Goal: Information Seeking & Learning: Learn about a topic

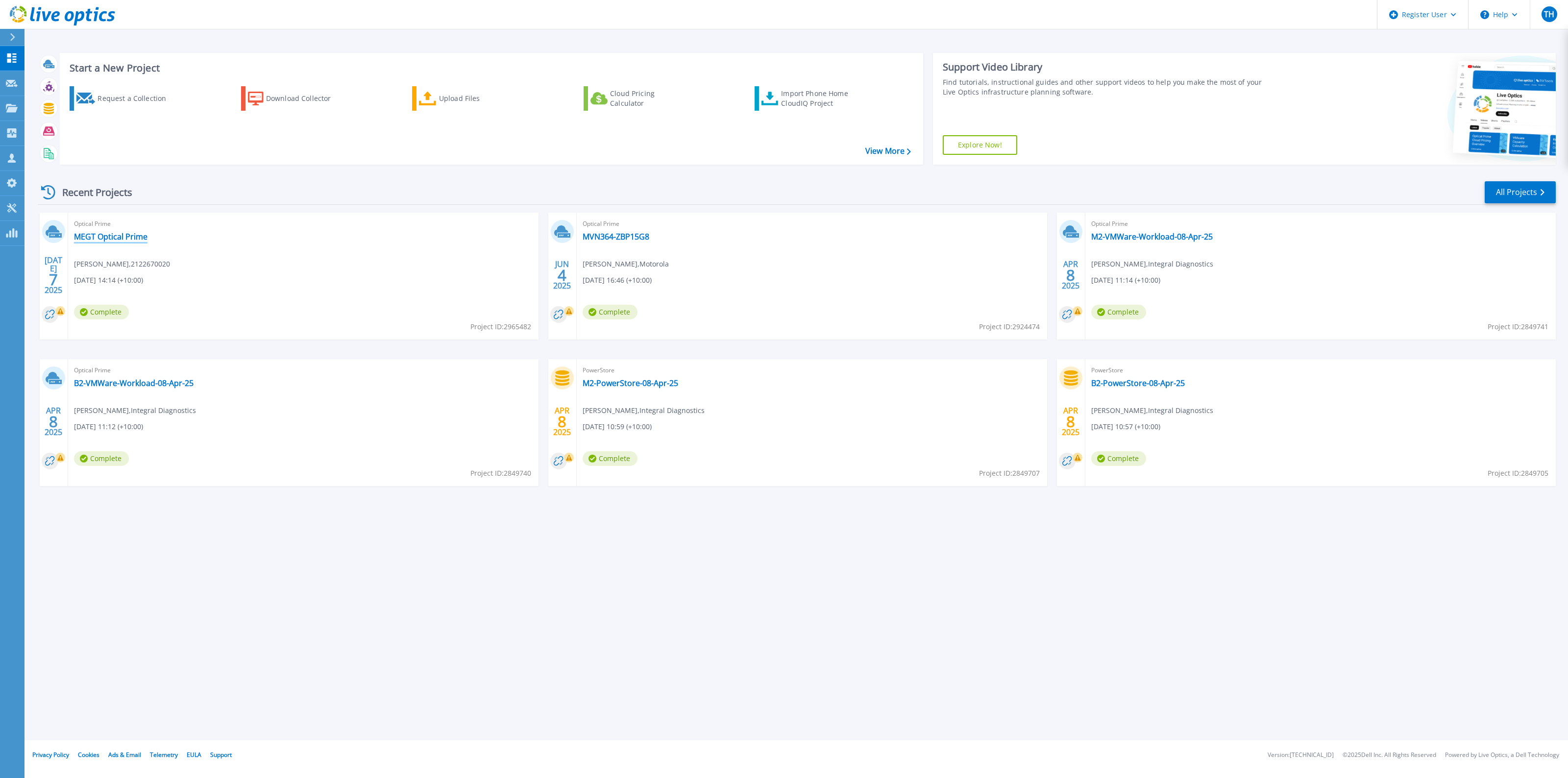
click at [116, 234] on link "MEGT Optical Prime" at bounding box center [111, 237] width 74 height 10
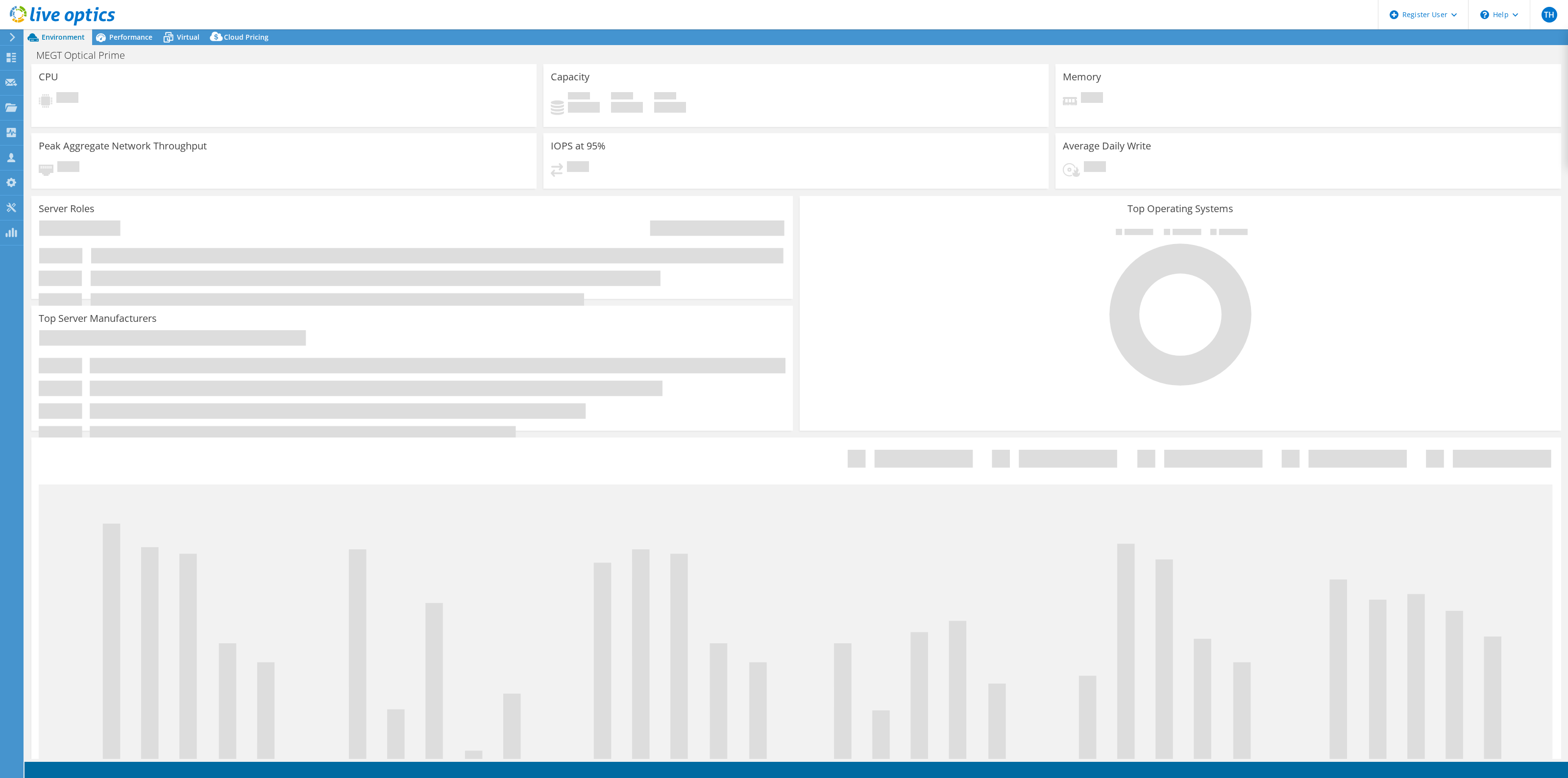
select select "USD"
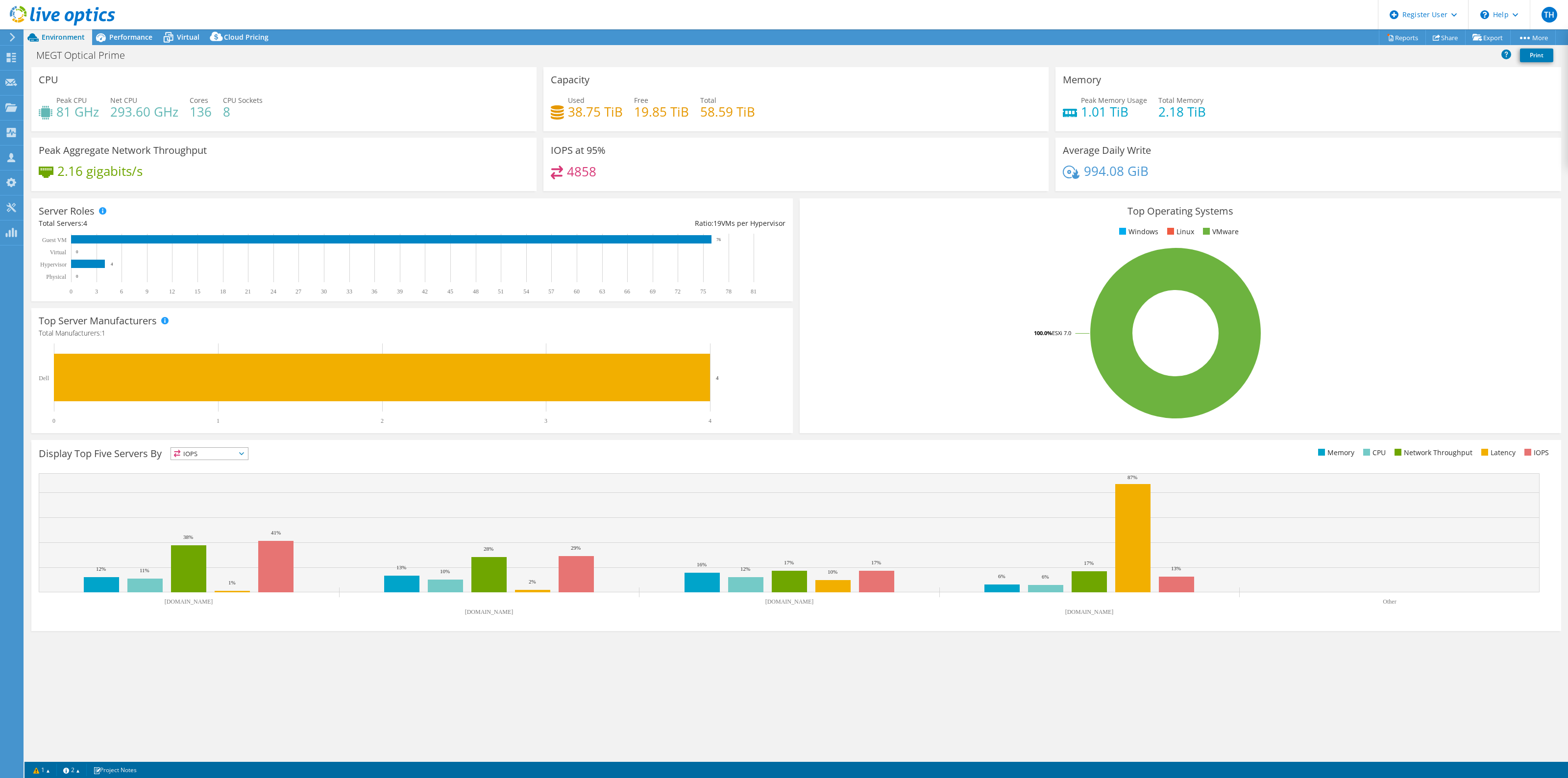
click at [246, 324] on div "Top Server Manufacturers Manufacturers are shown for physical servers and hyper…" at bounding box center [412, 370] width 761 height 125
click at [689, 337] on h4 "Total Manufacturers: 1" at bounding box center [412, 334] width 747 height 11
drag, startPoint x: 490, startPoint y: 161, endPoint x: 676, endPoint y: 170, distance: 186.2
click at [647, 178] on div "CPU Peak CPU 81 GHz Net CPU 293.60 GHz Cores 136 CPU Sockets 8 Capacity Used 38…" at bounding box center [796, 132] width 1536 height 130
click at [845, 147] on div "IOPS at 95% 4858" at bounding box center [796, 164] width 505 height 54
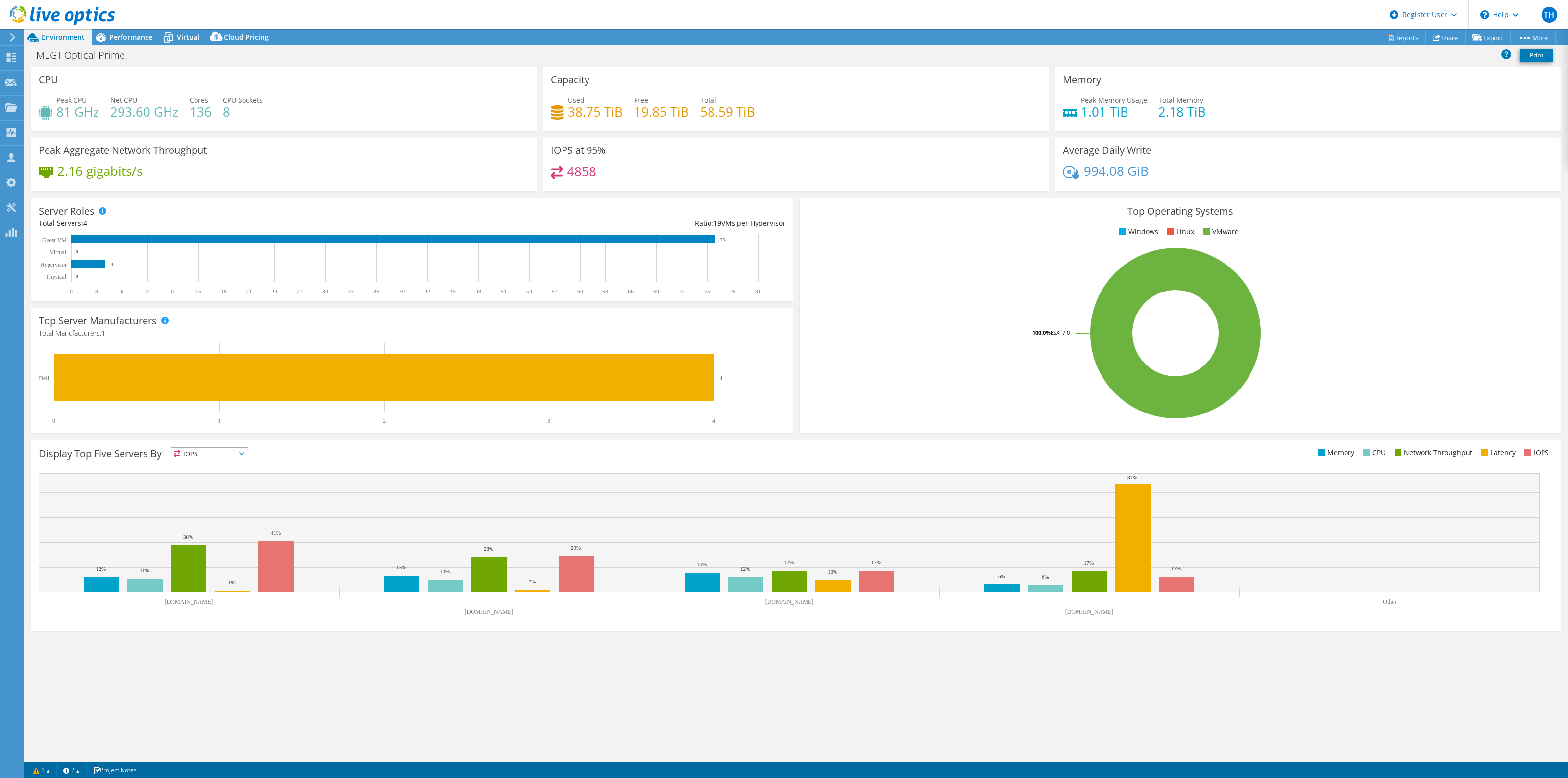
select select "USD"
click at [255, 167] on div "2.16 gigabits/s" at bounding box center [284, 176] width 491 height 21
drag, startPoint x: 220, startPoint y: 175, endPoint x: 70, endPoint y: 161, distance: 150.7
click at [70, 161] on div "Peak Aggregate Network Throughput 2.16 gigabits/s" at bounding box center [284, 164] width 505 height 54
drag, startPoint x: 208, startPoint y: 114, endPoint x: 250, endPoint y: 114, distance: 42.0
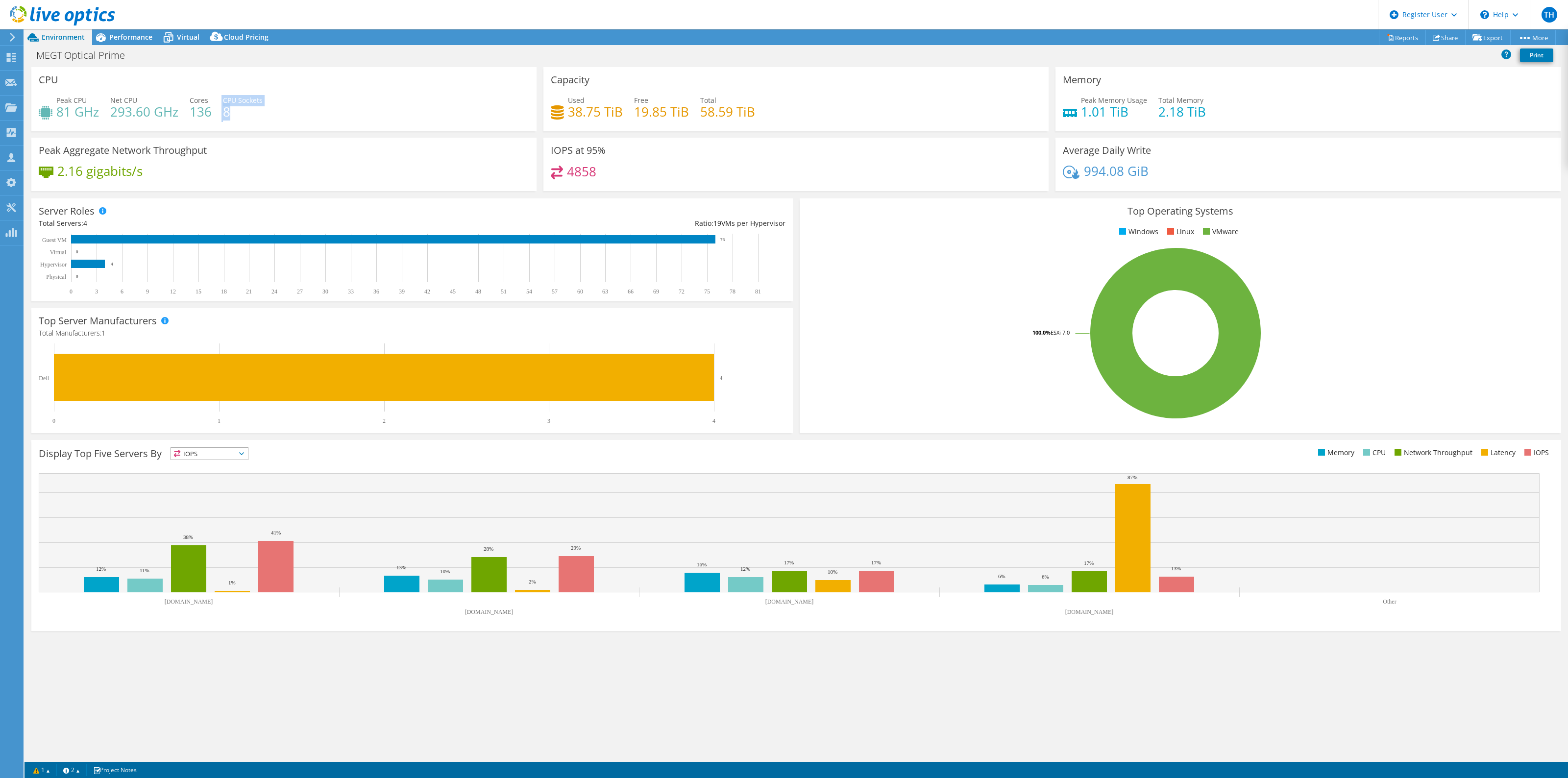
click at [250, 114] on div "Peak CPU 81 GHz Net CPU 293.60 GHz Cores 136 CPU Sockets 8" at bounding box center [284, 111] width 491 height 32
click at [423, 116] on div "Peak CPU 81 GHz Net CPU 293.60 GHz Cores 136 CPU Sockets 8" at bounding box center [284, 111] width 491 height 32
click at [116, 38] on span "Performance" at bounding box center [131, 37] width 43 height 9
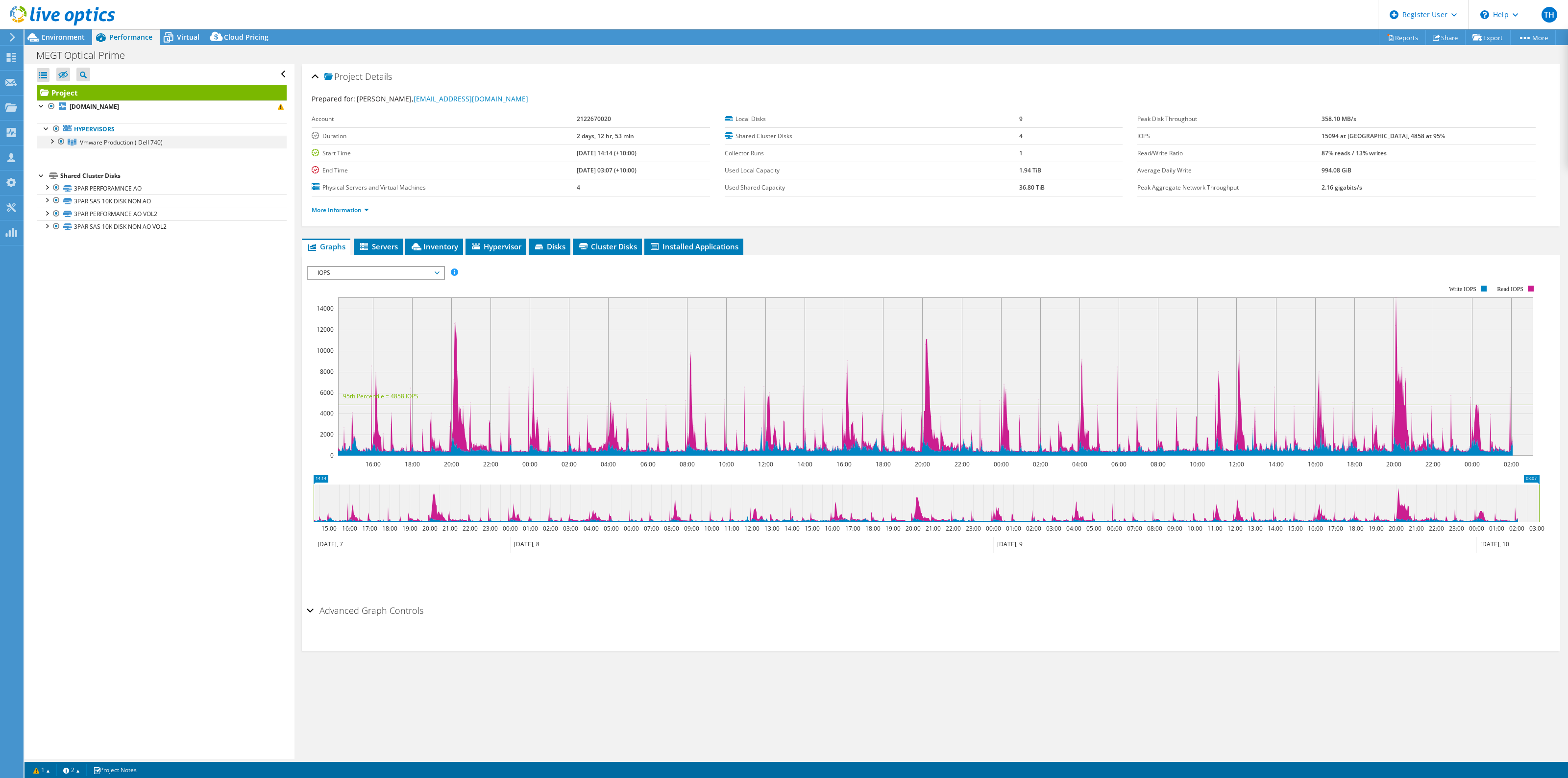
click at [57, 138] on div at bounding box center [61, 141] width 10 height 12
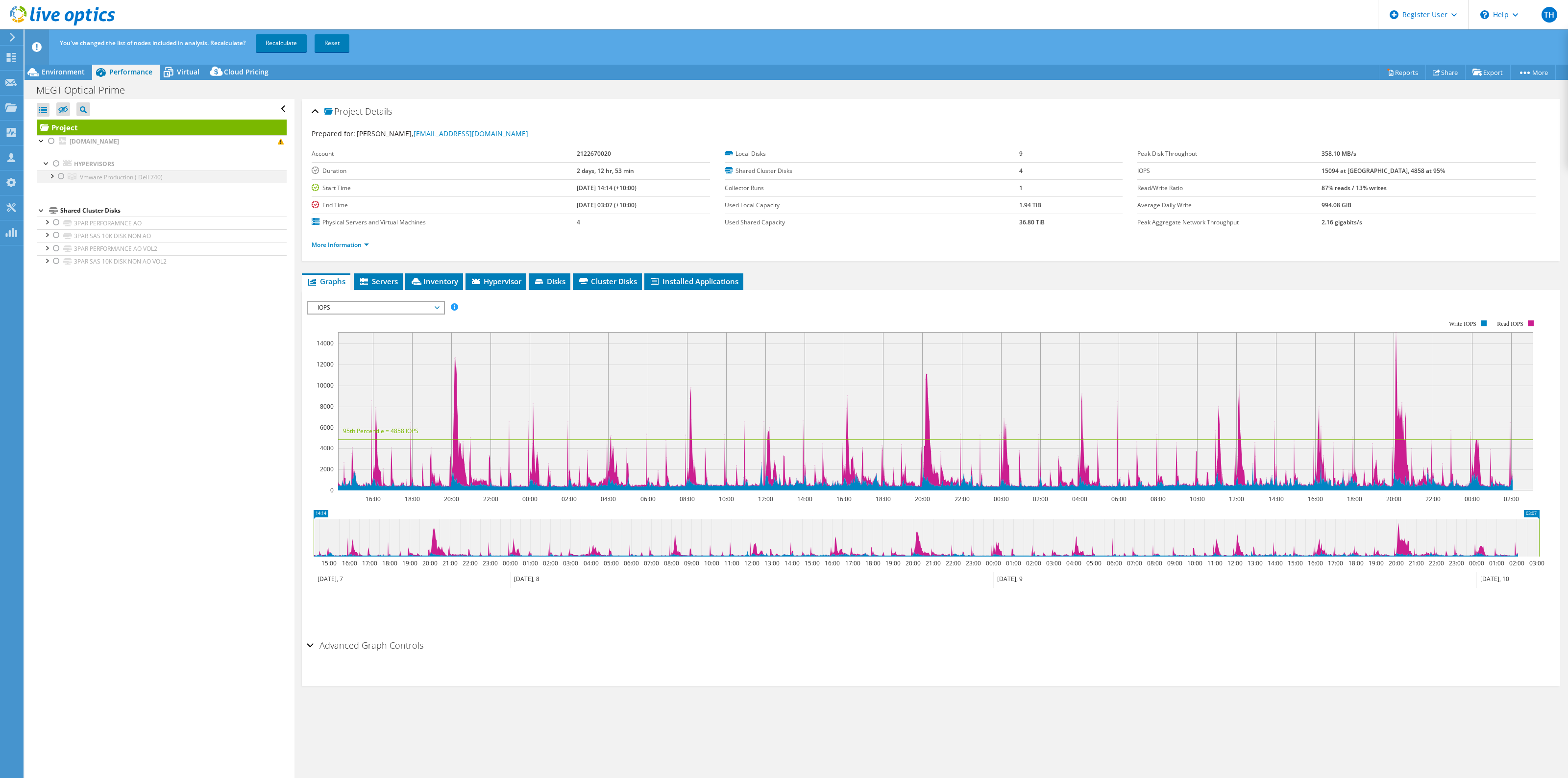
click at [54, 174] on div at bounding box center [51, 175] width 10 height 10
click at [59, 177] on div at bounding box center [61, 176] width 10 height 12
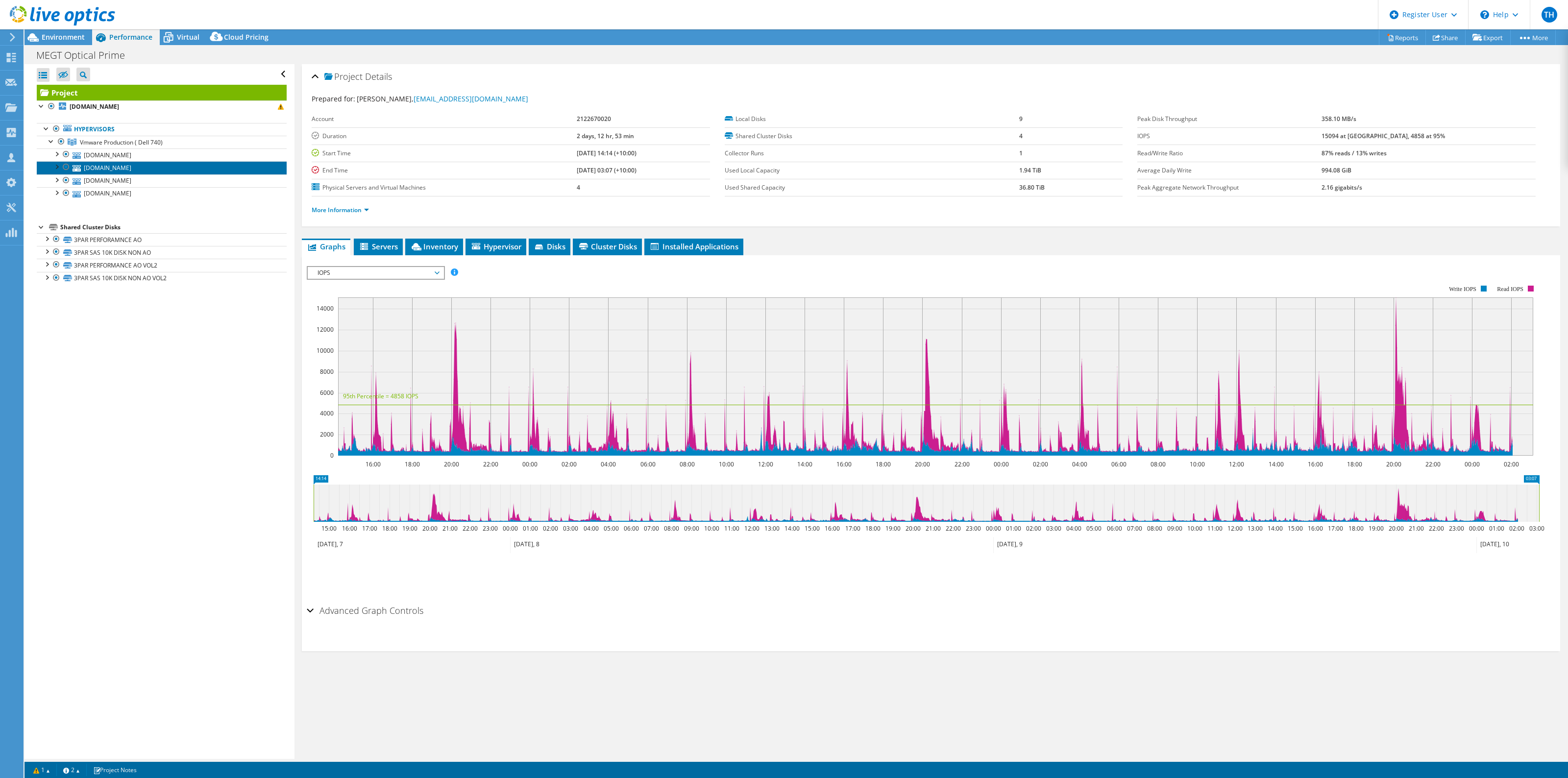
click at [109, 164] on link "[DOMAIN_NAME]" at bounding box center [161, 167] width 250 height 13
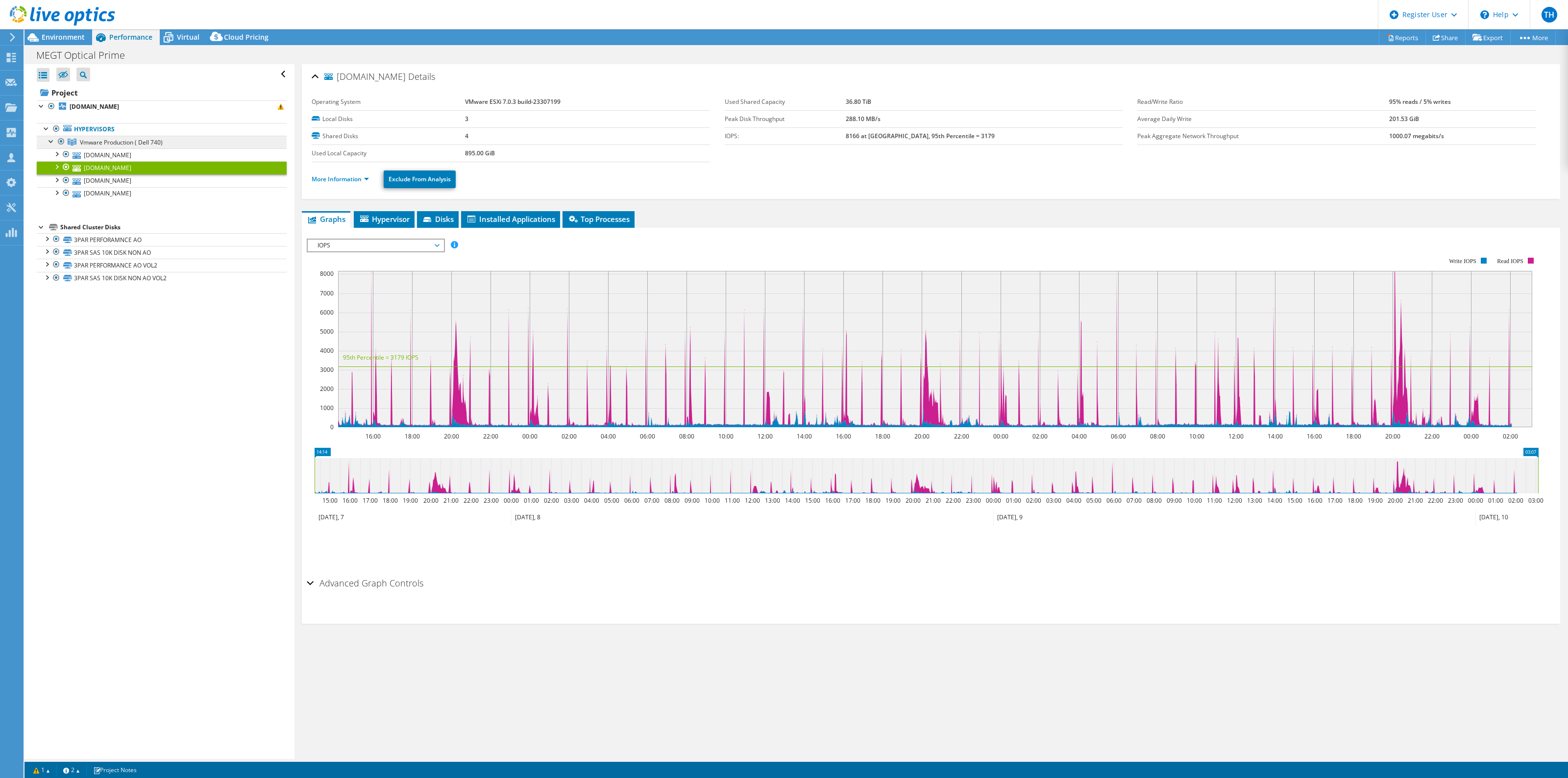
click at [109, 139] on span "Vmware Production ( Dell 740)" at bounding box center [121, 142] width 83 height 9
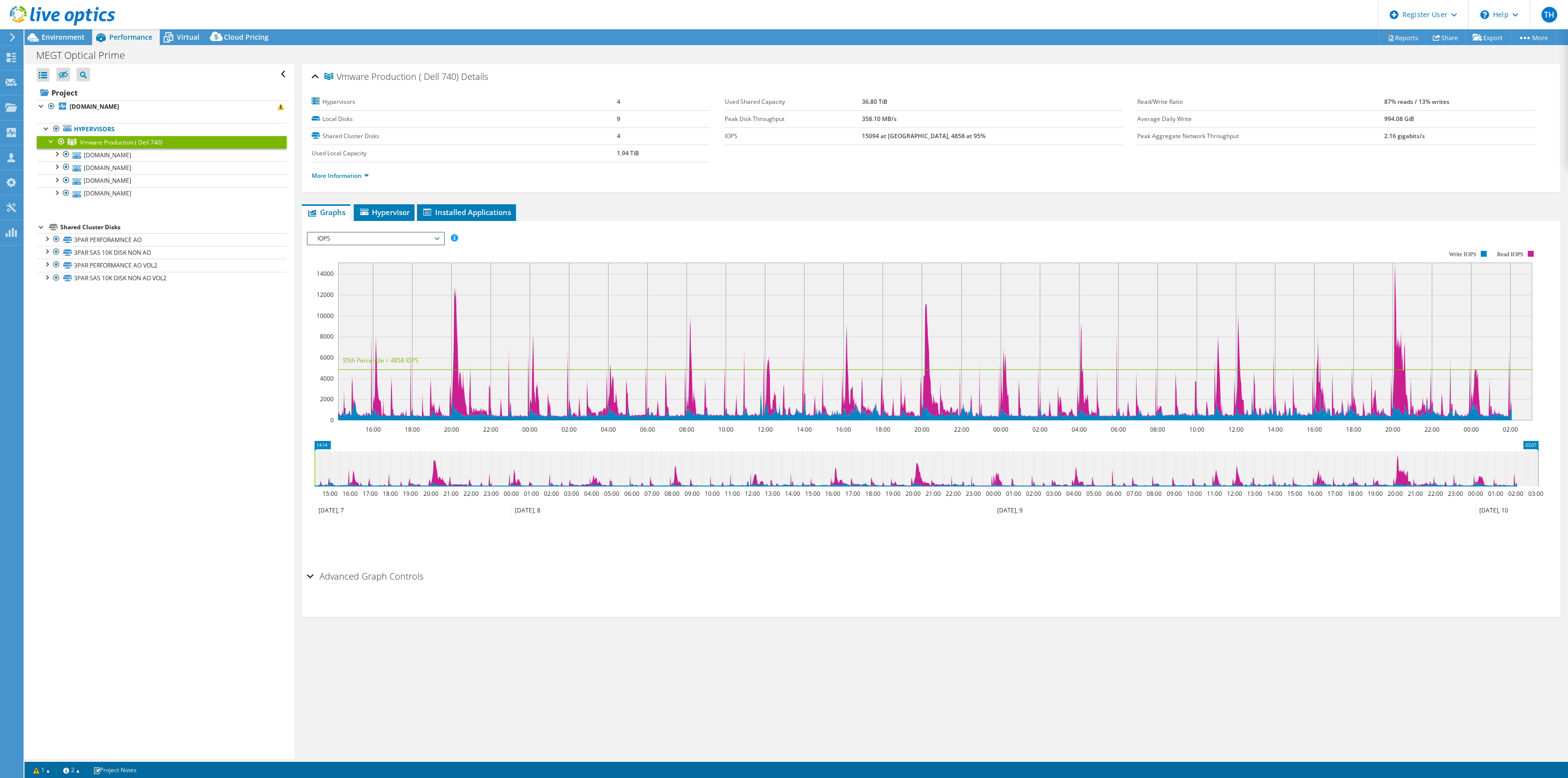
click at [430, 240] on span "IOPS" at bounding box center [376, 238] width 126 height 12
click at [386, 305] on li "CPU Percentage" at bounding box center [376, 309] width 136 height 12
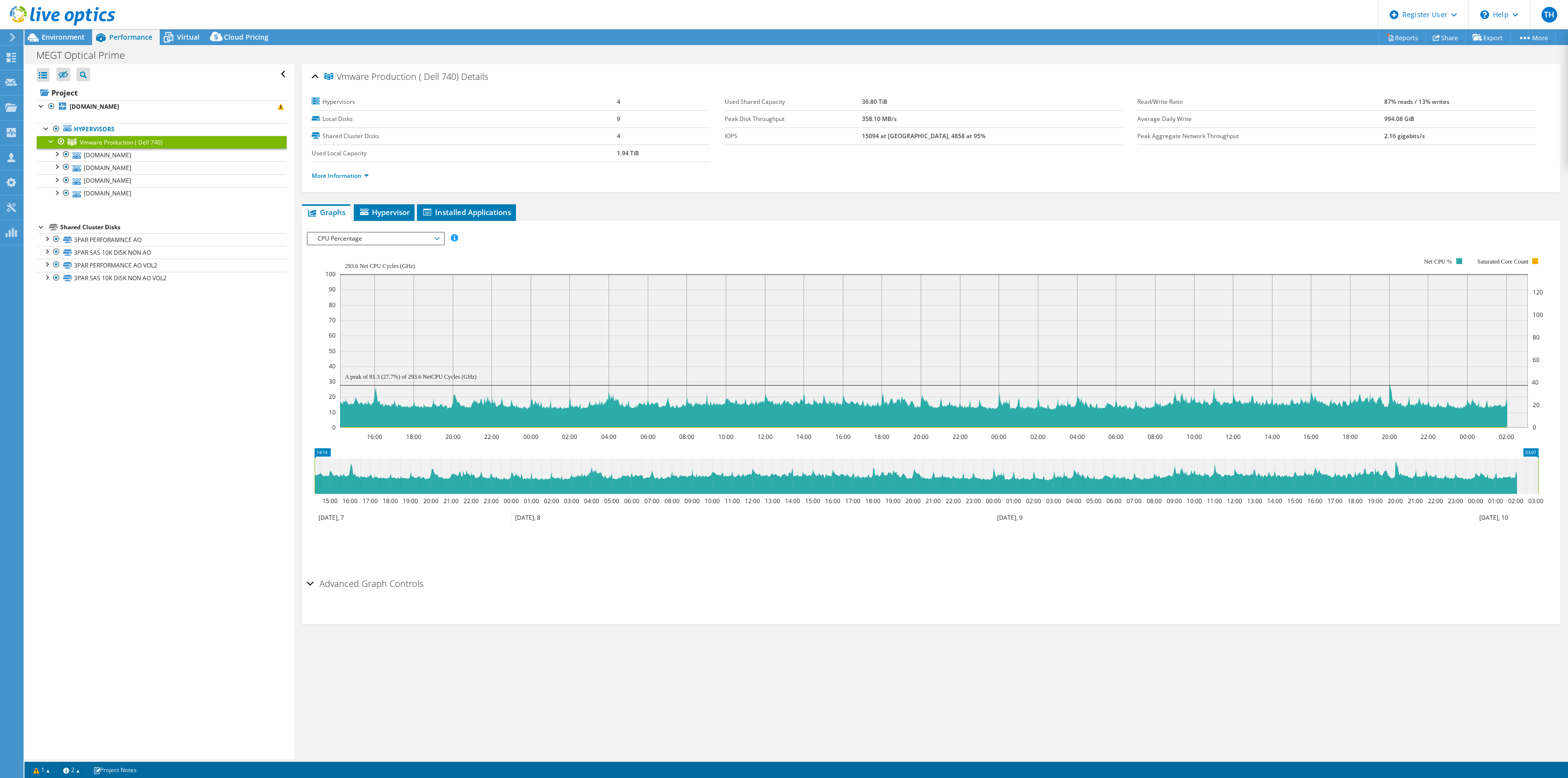
click at [407, 244] on div "CPU Percentage IOPS Disk Throughput IO Size Latency Queue Depth CPU Percentage …" at bounding box center [376, 239] width 138 height 14
click at [388, 315] on li "Memory" at bounding box center [376, 321] width 136 height 12
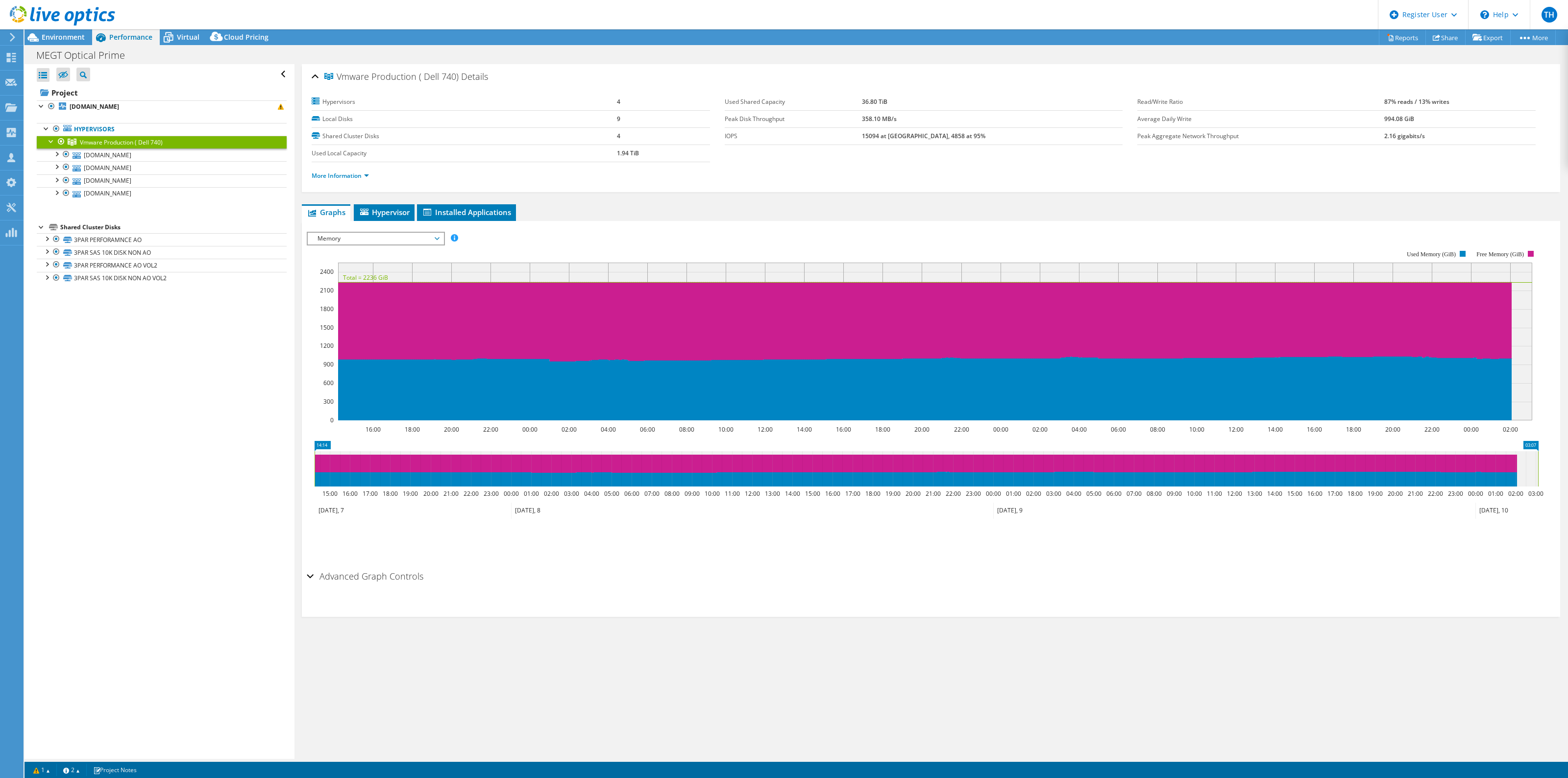
click at [432, 234] on span "Memory" at bounding box center [376, 238] width 126 height 12
click at [377, 310] on li "CPU Percentage" at bounding box center [376, 309] width 136 height 12
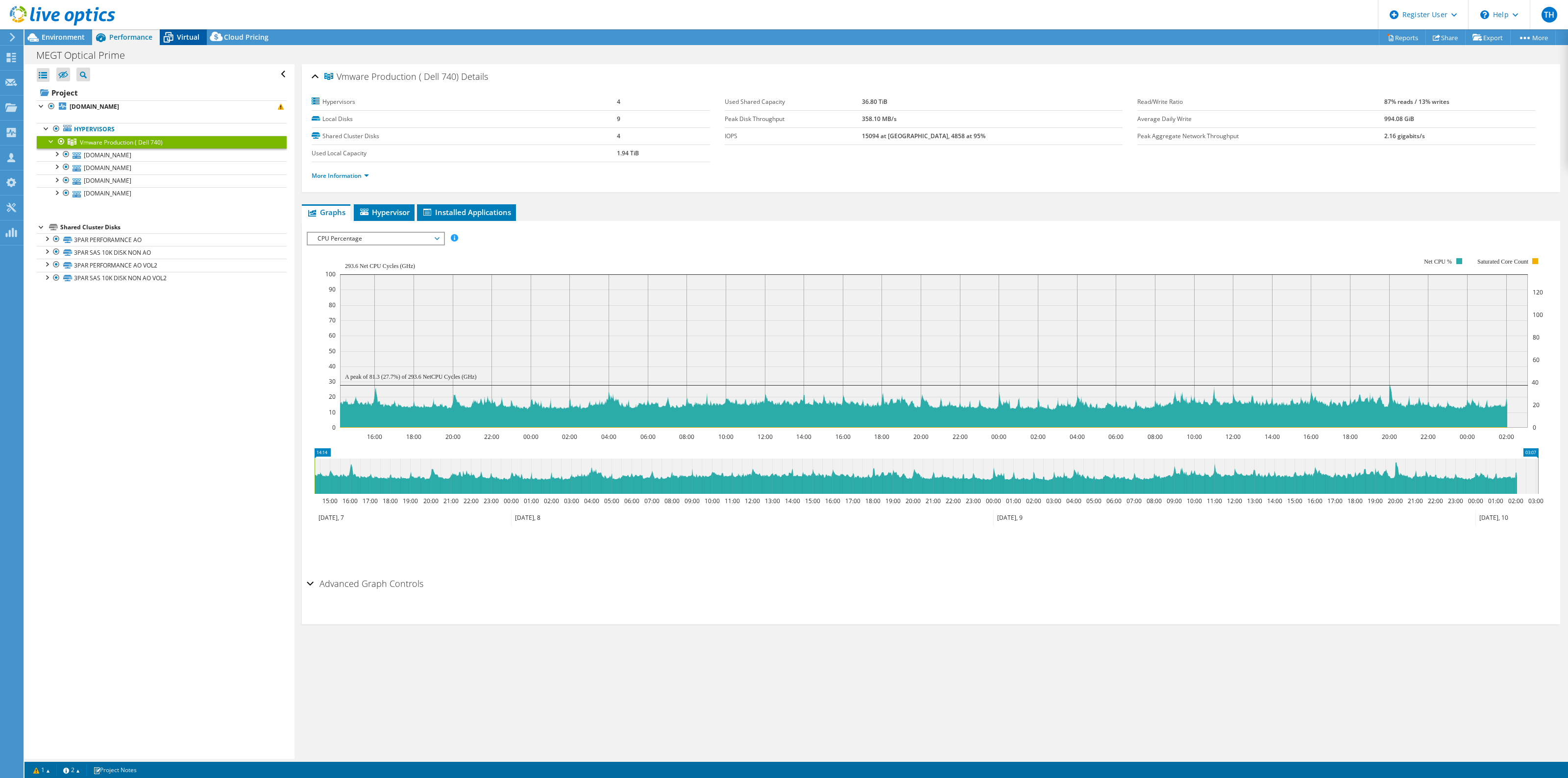
click at [199, 39] on div "Virtual" at bounding box center [183, 37] width 47 height 16
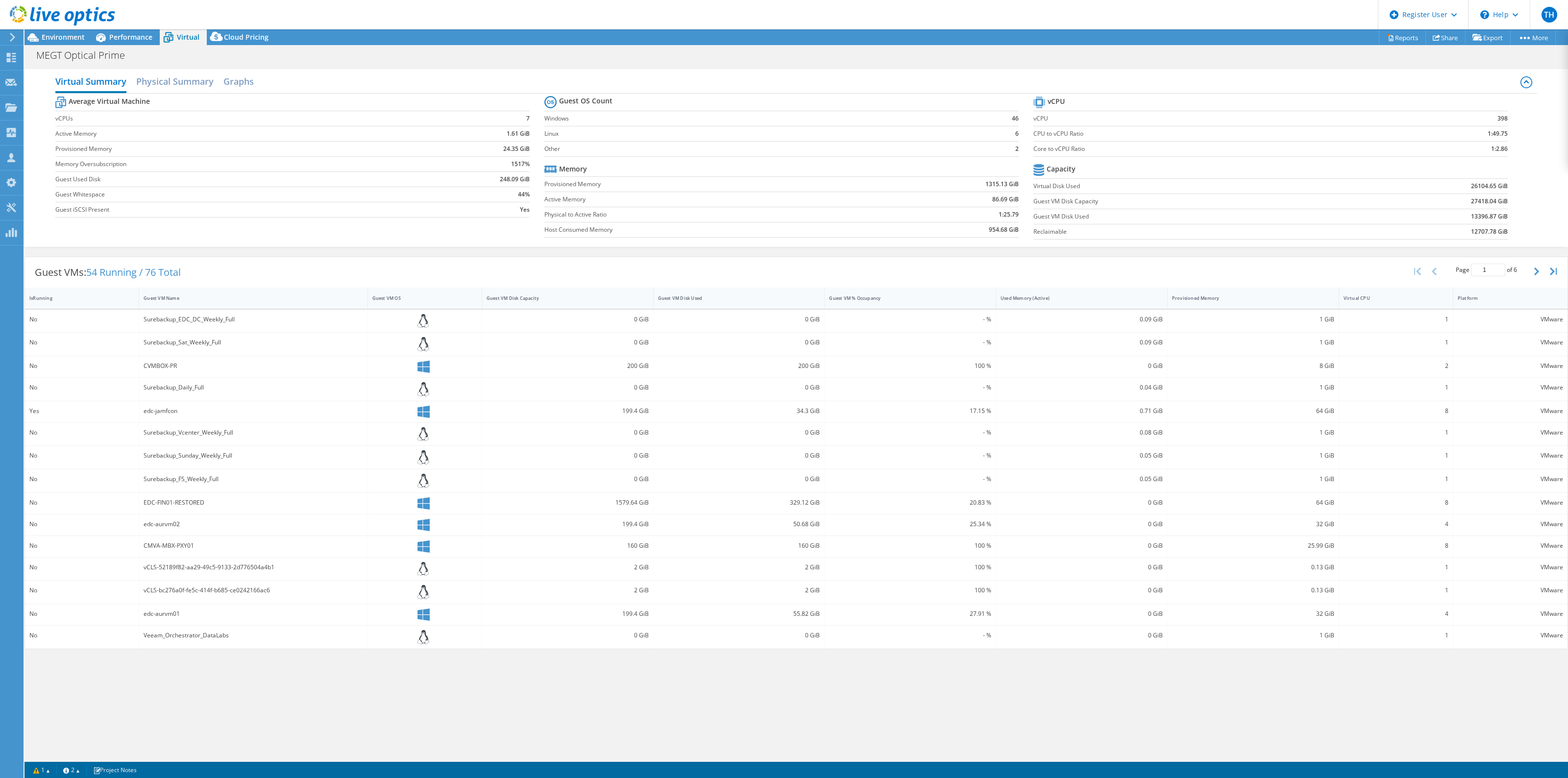
click at [138, 27] on header "TH Dell User Tristan Harrison Tristan.Harrison@dell.com Dell My Profile Log Out…" at bounding box center [784, 15] width 1568 height 29
click at [138, 32] on div "Performance" at bounding box center [125, 37] width 68 height 16
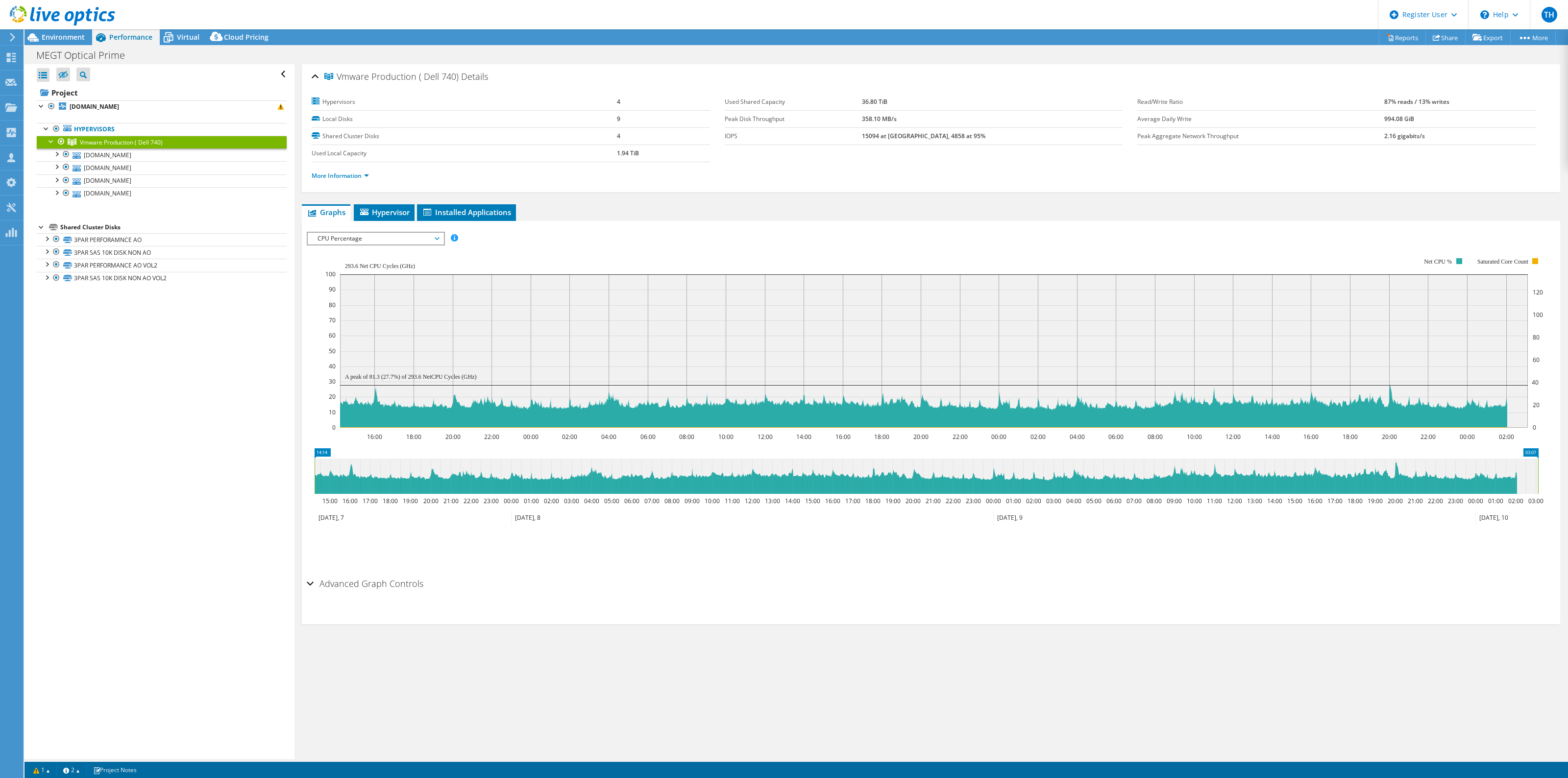
click at [400, 232] on div "CPU Percentage IOPS Disk Throughput IO Size Latency Queue Depth CPU Percentage …" at bounding box center [376, 239] width 138 height 14
click at [400, 254] on li "IOPS" at bounding box center [376, 250] width 136 height 12
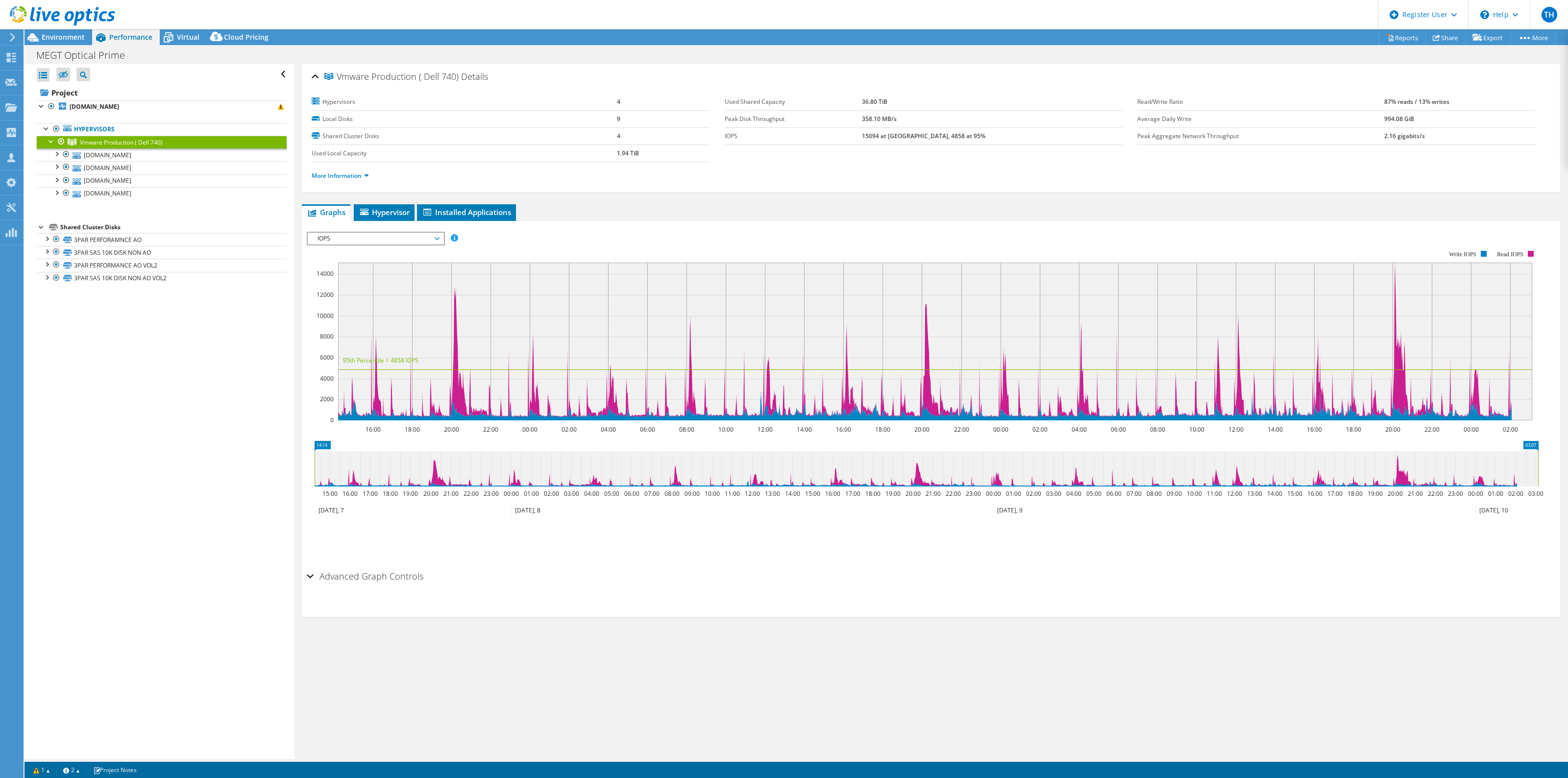
click at [387, 233] on span "IOPS" at bounding box center [376, 238] width 126 height 12
click at [520, 248] on rect at bounding box center [923, 335] width 1232 height 196
click at [379, 236] on span "IOPS" at bounding box center [376, 238] width 126 height 12
click at [175, 35] on icon at bounding box center [168, 37] width 17 height 17
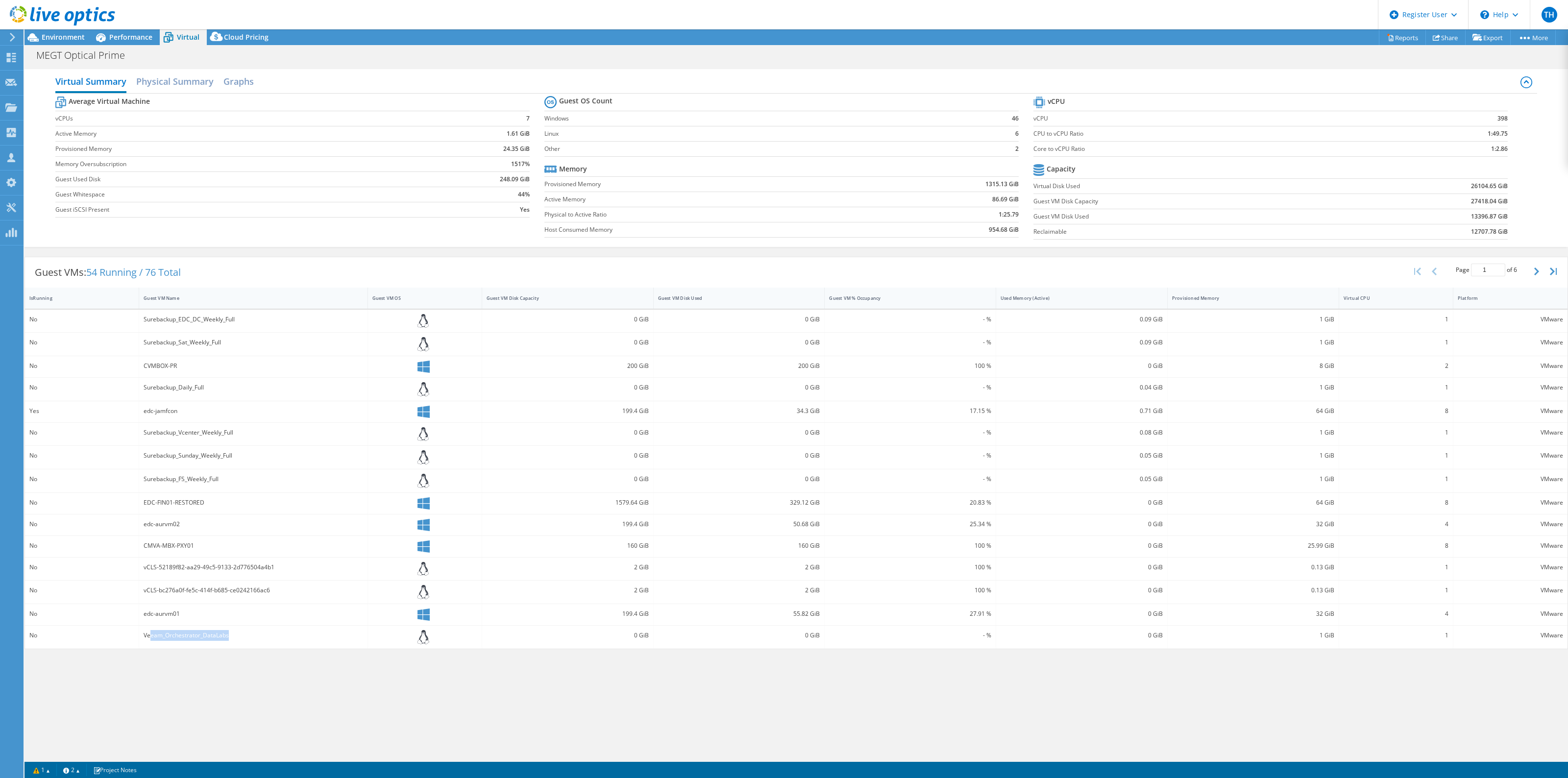
drag, startPoint x: 229, startPoint y: 641, endPoint x: 152, endPoint y: 640, distance: 77.0
click at [152, 640] on div "Veeam_Orchestrator_DataLabs" at bounding box center [253, 636] width 219 height 11
click at [1536, 268] on icon "button" at bounding box center [1536, 272] width 5 height 8
click at [1534, 275] on icon "button" at bounding box center [1536, 272] width 5 height 8
click at [1536, 271] on icon "button" at bounding box center [1536, 272] width 5 height 8
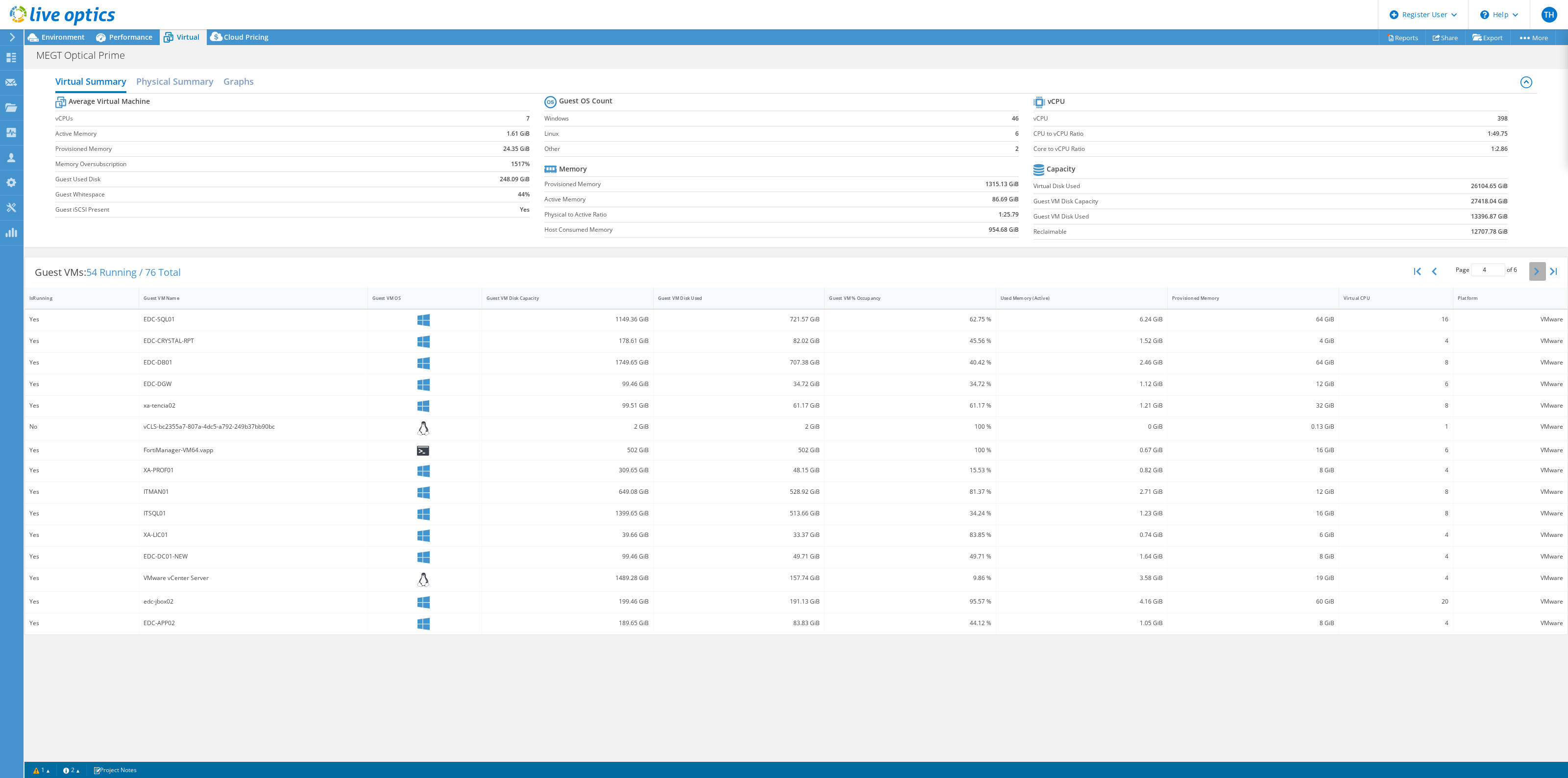
click at [1536, 271] on icon "button" at bounding box center [1536, 272] width 5 height 8
type input "5"
